Goal: Task Accomplishment & Management: Use online tool/utility

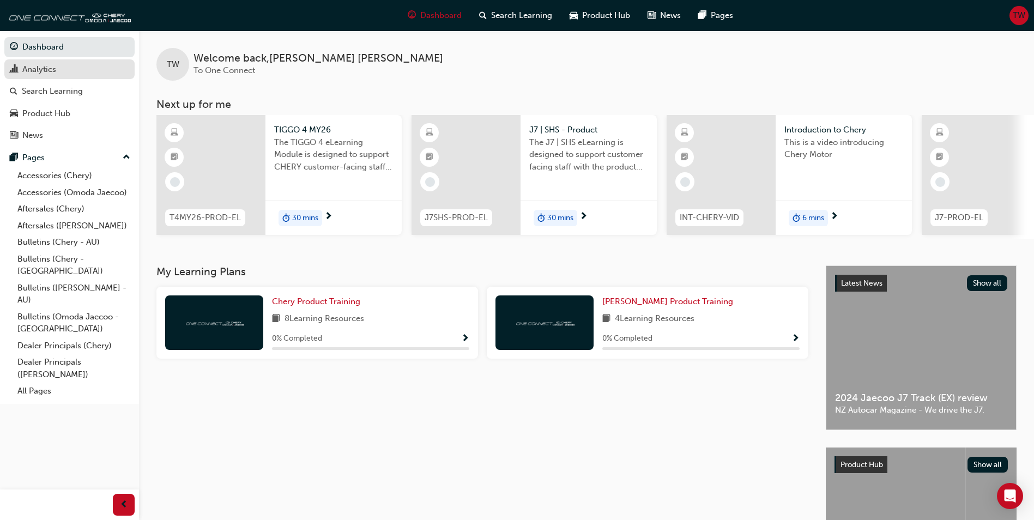
click at [55, 69] on div "Analytics" at bounding box center [39, 69] width 34 height 13
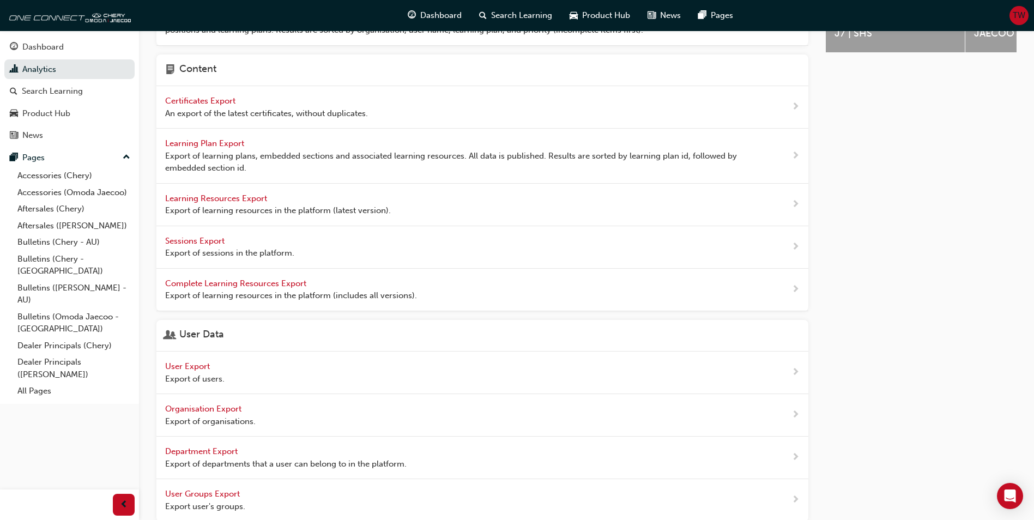
scroll to position [369, 0]
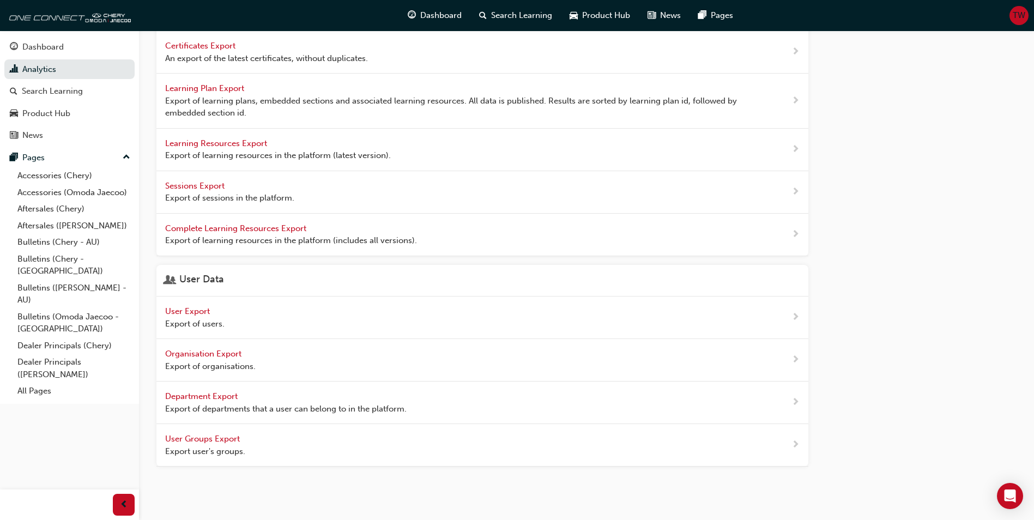
click at [244, 312] on div "User Export Export of users." at bounding box center [482, 317] width 652 height 43
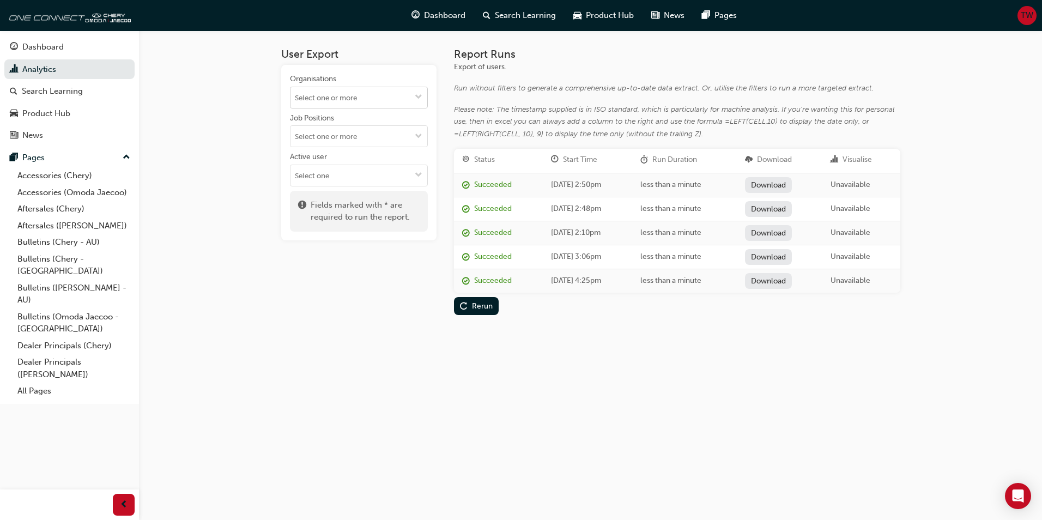
click at [392, 105] on input "Organisations" at bounding box center [358, 97] width 137 height 21
click at [403, 90] on input "Organisations" at bounding box center [358, 97] width 137 height 21
type input "n"
type input "Chery n"
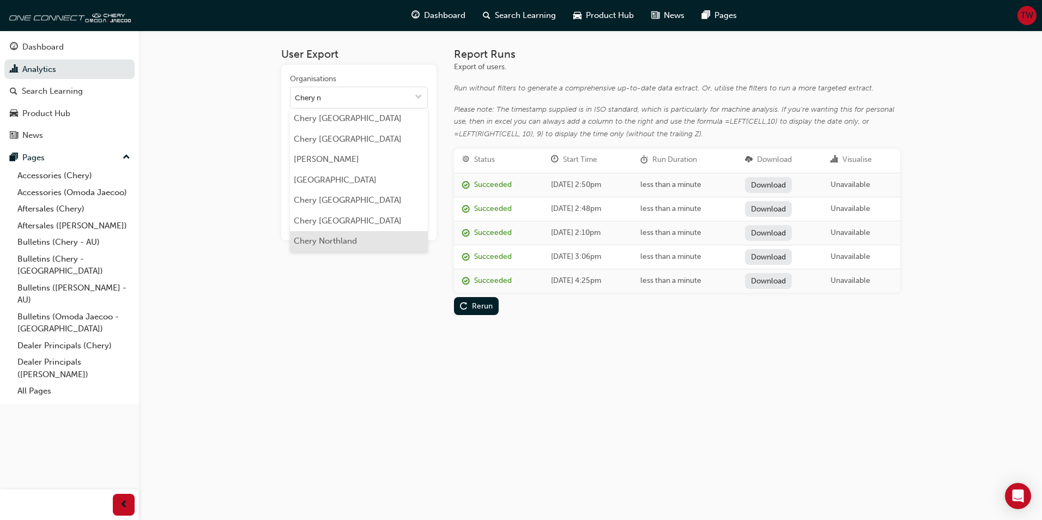
click at [300, 241] on li "Chery Northland" at bounding box center [359, 241] width 138 height 21
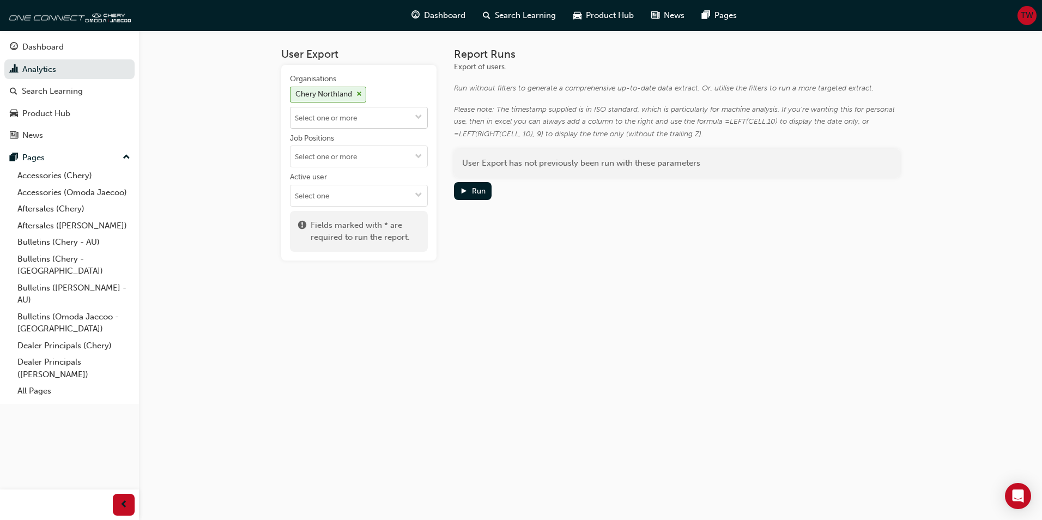
click at [386, 119] on input "Organisations [GEOGRAPHIC_DATA]" at bounding box center [358, 117] width 137 height 21
type input "chery n"
click at [346, 226] on li "Chery [GEOGRAPHIC_DATA]" at bounding box center [359, 220] width 138 height 21
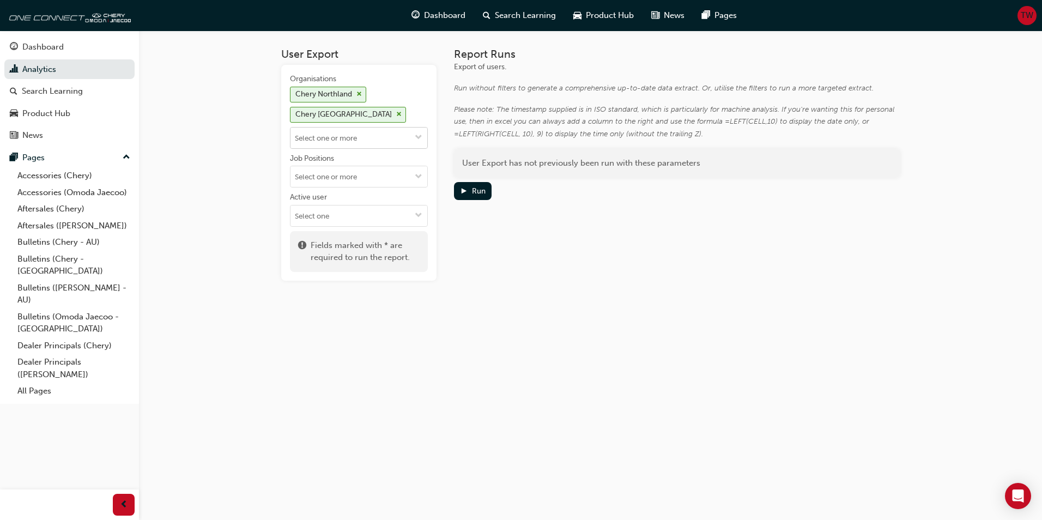
click at [337, 139] on input "Organisations Chery Northland [GEOGRAPHIC_DATA] [GEOGRAPHIC_DATA]" at bounding box center [358, 138] width 137 height 21
type input "[PERSON_NAME]"
click at [348, 162] on li "Chery [GEOGRAPHIC_DATA]" at bounding box center [359, 159] width 138 height 21
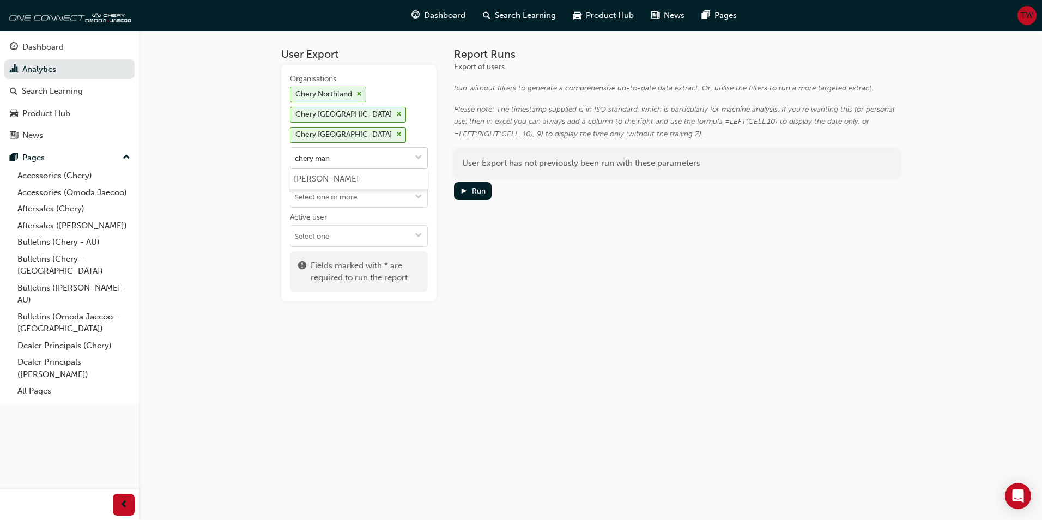
type input "[PERSON_NAME]"
click at [338, 178] on li "[PERSON_NAME]" at bounding box center [359, 179] width 138 height 21
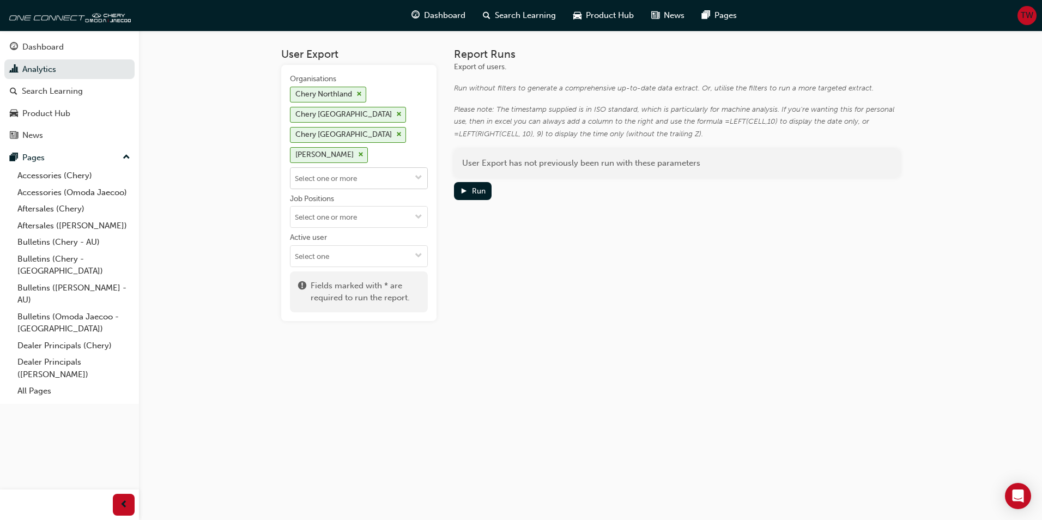
click at [339, 175] on input "Organisations [GEOGRAPHIC_DATA] Northland [GEOGRAPHIC_DATA] [GEOGRAPHIC_DATA] […" at bounding box center [358, 178] width 137 height 21
type input "[PERSON_NAME]"
click at [317, 197] on li "Chery Pukekohe" at bounding box center [359, 199] width 138 height 21
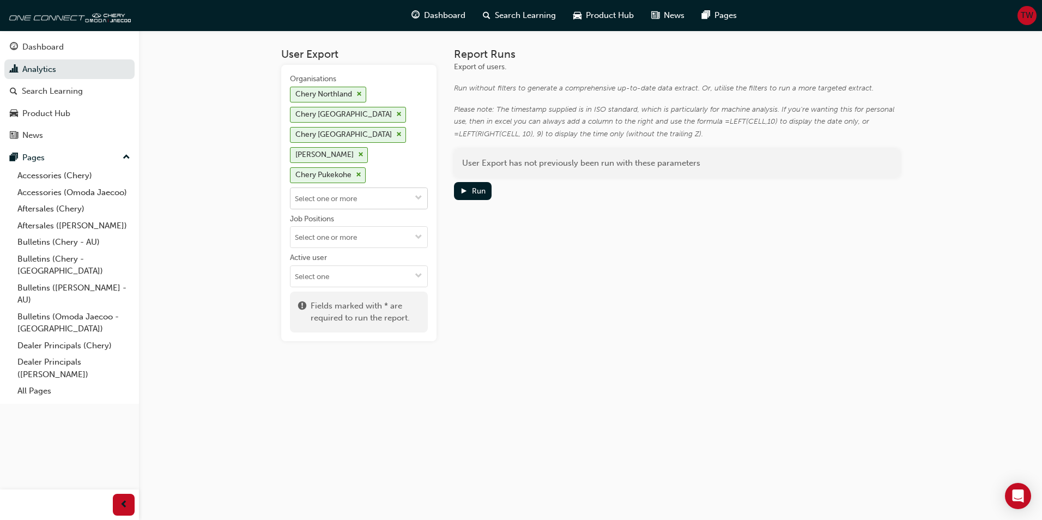
click at [321, 196] on input "Organisations [GEOGRAPHIC_DATA] Northland [GEOGRAPHIC_DATA] [GEOGRAPHIC_DATA] […" at bounding box center [358, 198] width 137 height 21
type input "[PERSON_NAME]"
click at [324, 221] on li "[PERSON_NAME]" at bounding box center [359, 219] width 138 height 21
click at [326, 216] on input "Organisations Chery Northland [GEOGRAPHIC_DATA] [GEOGRAPHIC_DATA] [GEOGRAPHIC_D…" at bounding box center [358, 218] width 137 height 21
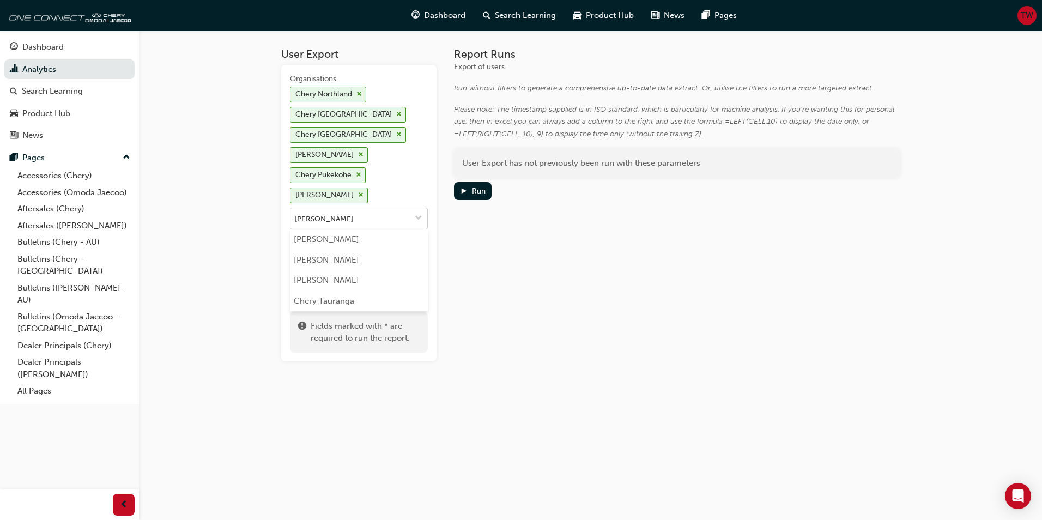
type input "chery tau"
click at [315, 262] on li "Chery Tauranga" at bounding box center [359, 260] width 138 height 21
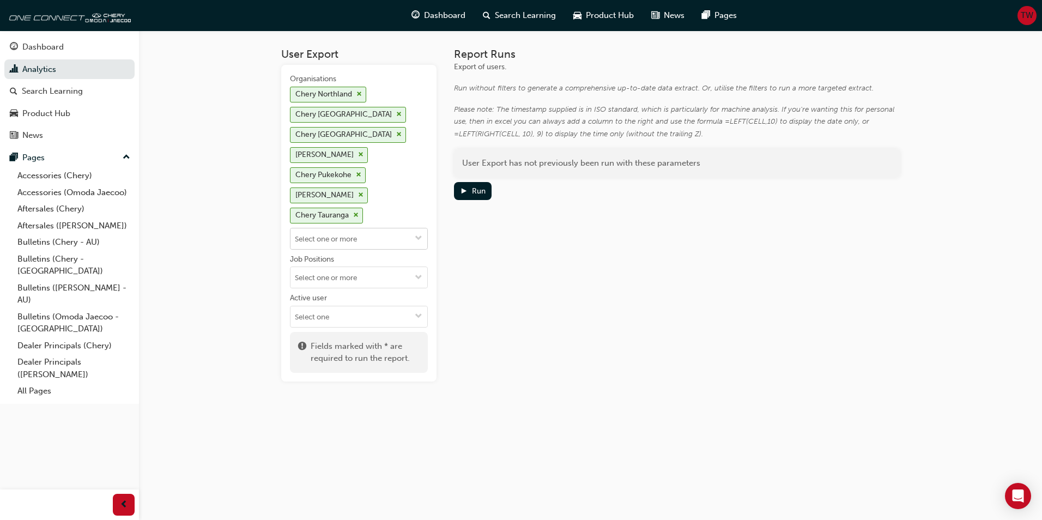
click at [336, 239] on input "Organisations Chery Northland [GEOGRAPHIC_DATA] [GEOGRAPHIC_DATA] [GEOGRAPHIC_D…" at bounding box center [358, 238] width 137 height 21
type input "chery tau"
click at [337, 257] on li "[PERSON_NAME]" at bounding box center [359, 260] width 138 height 21
click at [333, 255] on input "Organisations [GEOGRAPHIC_DATA] Northland [GEOGRAPHIC_DATA] [GEOGRAPHIC_DATA] […" at bounding box center [358, 258] width 137 height 21
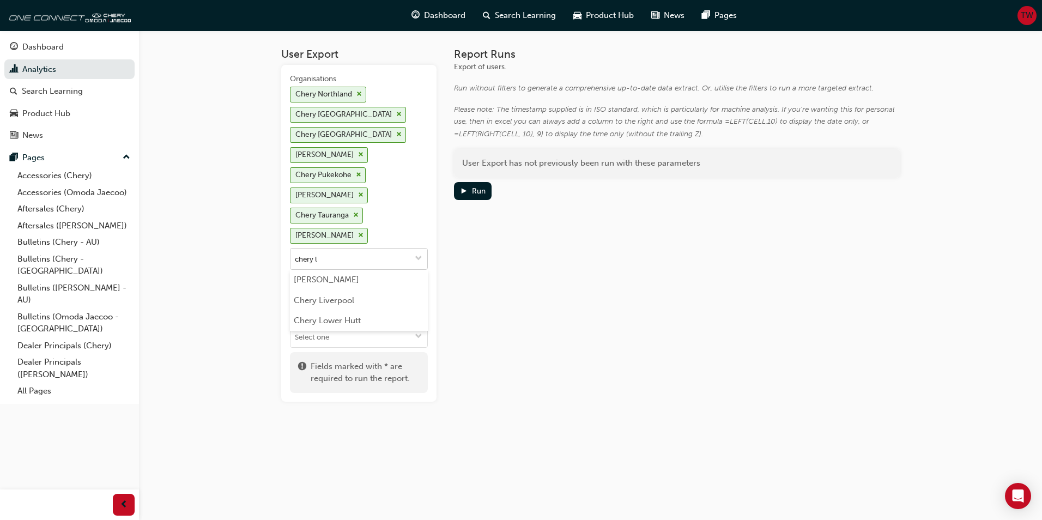
type input "chery lo"
click at [326, 276] on li "Chery Lower Hutt" at bounding box center [359, 280] width 138 height 21
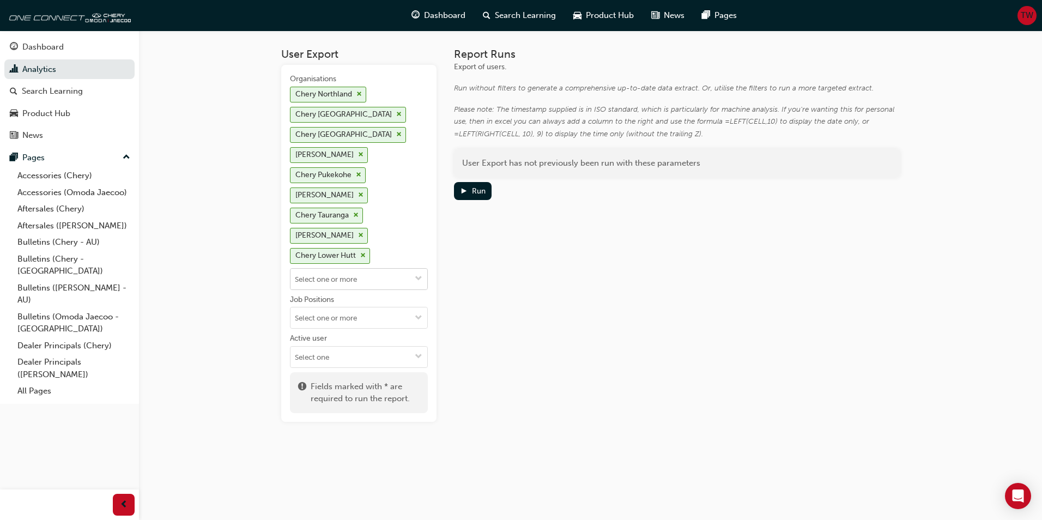
click at [323, 275] on input "Organisations [GEOGRAPHIC_DATA] Northland [GEOGRAPHIC_DATA] [GEOGRAPHIC_DATA] […" at bounding box center [358, 279] width 137 height 21
type input "chery ch"
click at [350, 316] on li "Chery [GEOGRAPHIC_DATA]" at bounding box center [359, 320] width 138 height 21
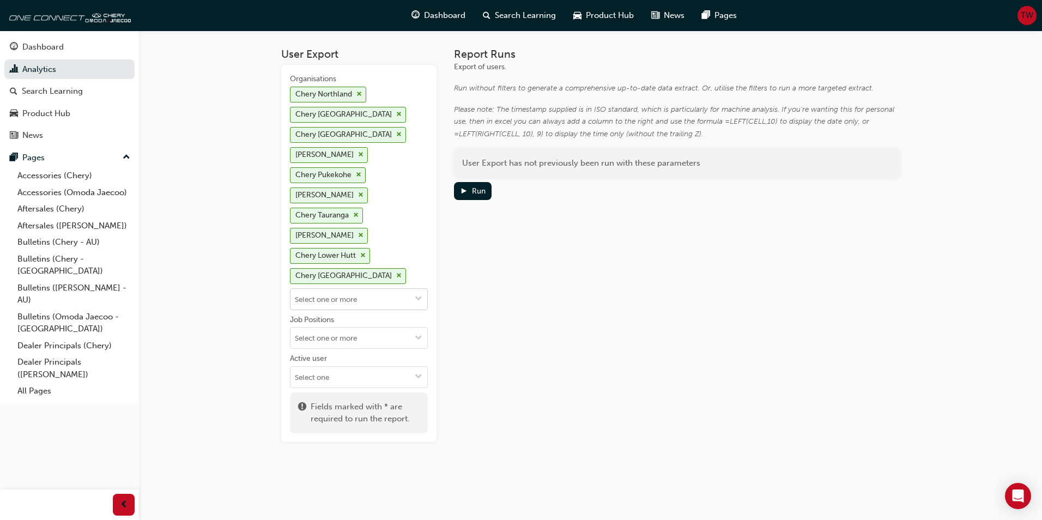
click at [344, 298] on input "Organisations [GEOGRAPHIC_DATA] Northland [GEOGRAPHIC_DATA] [GEOGRAPHIC_DATA] […" at bounding box center [358, 299] width 137 height 21
type input "chery soc"
click at [331, 318] on li "Chery Sockburn" at bounding box center [359, 320] width 138 height 21
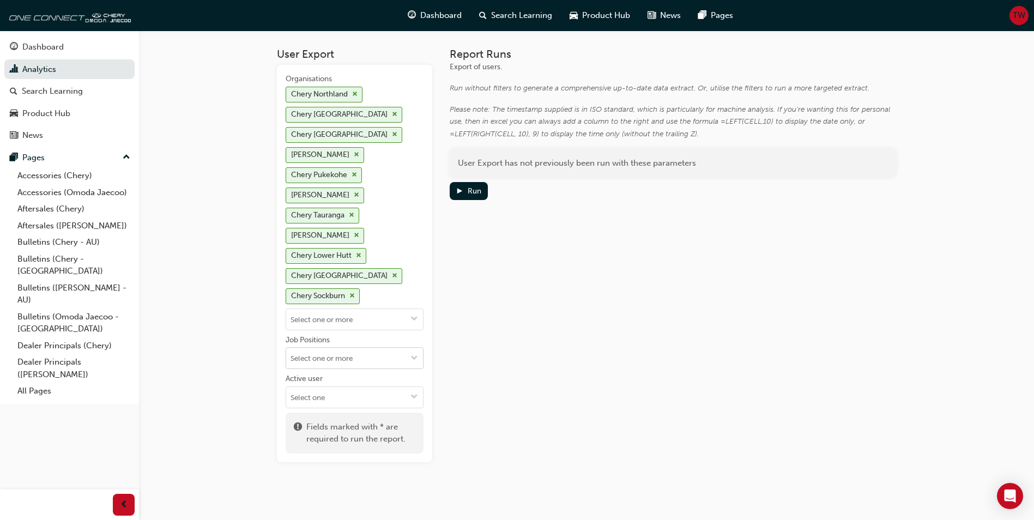
click at [391, 360] on input "Job Positions" at bounding box center [354, 358] width 137 height 21
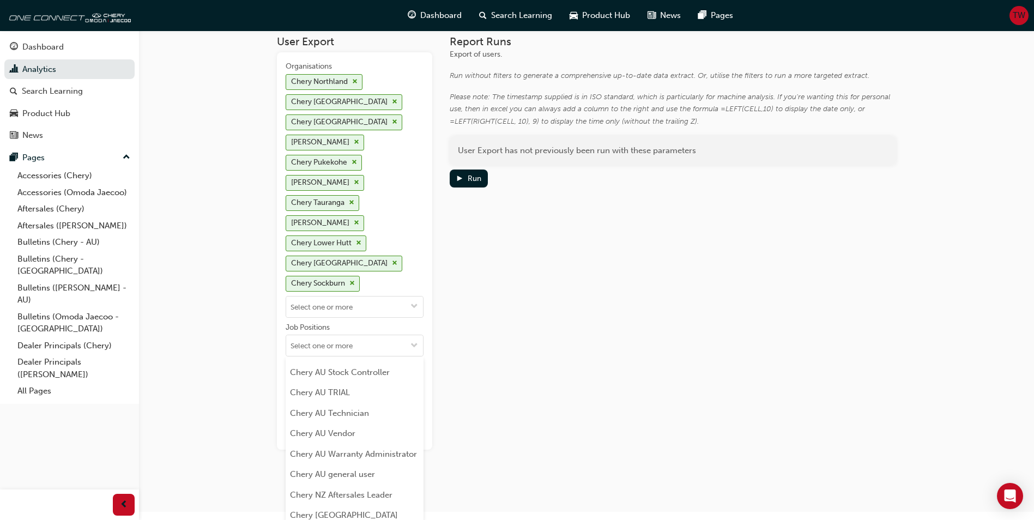
scroll to position [490, 0]
click at [363, 396] on li "Chery AU Warranty Administrator" at bounding box center [355, 399] width 138 height 21
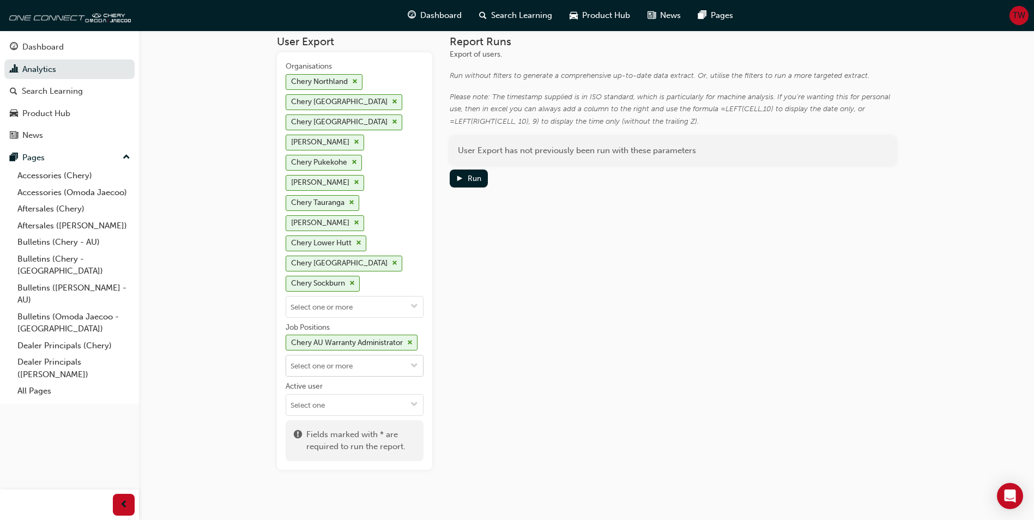
click at [414, 365] on span "down-icon" at bounding box center [414, 366] width 8 height 9
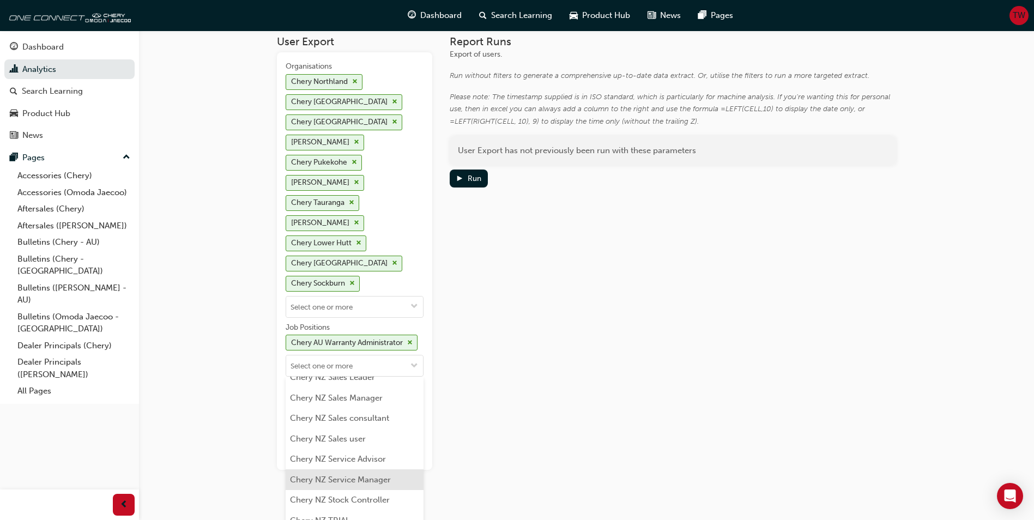
click at [373, 469] on li "Chery NZ Service Manager" at bounding box center [355, 479] width 138 height 21
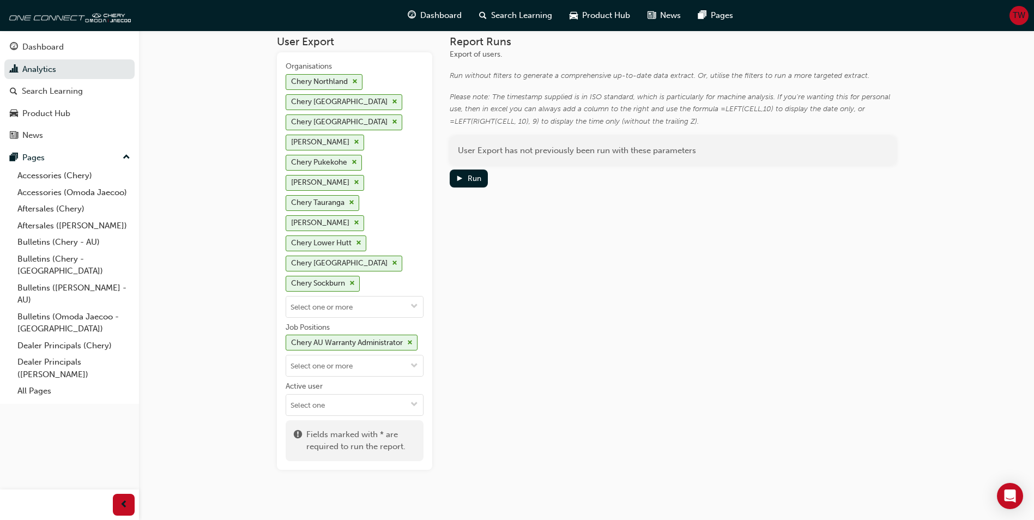
scroll to position [0, 0]
